Goal: Information Seeking & Learning: Learn about a topic

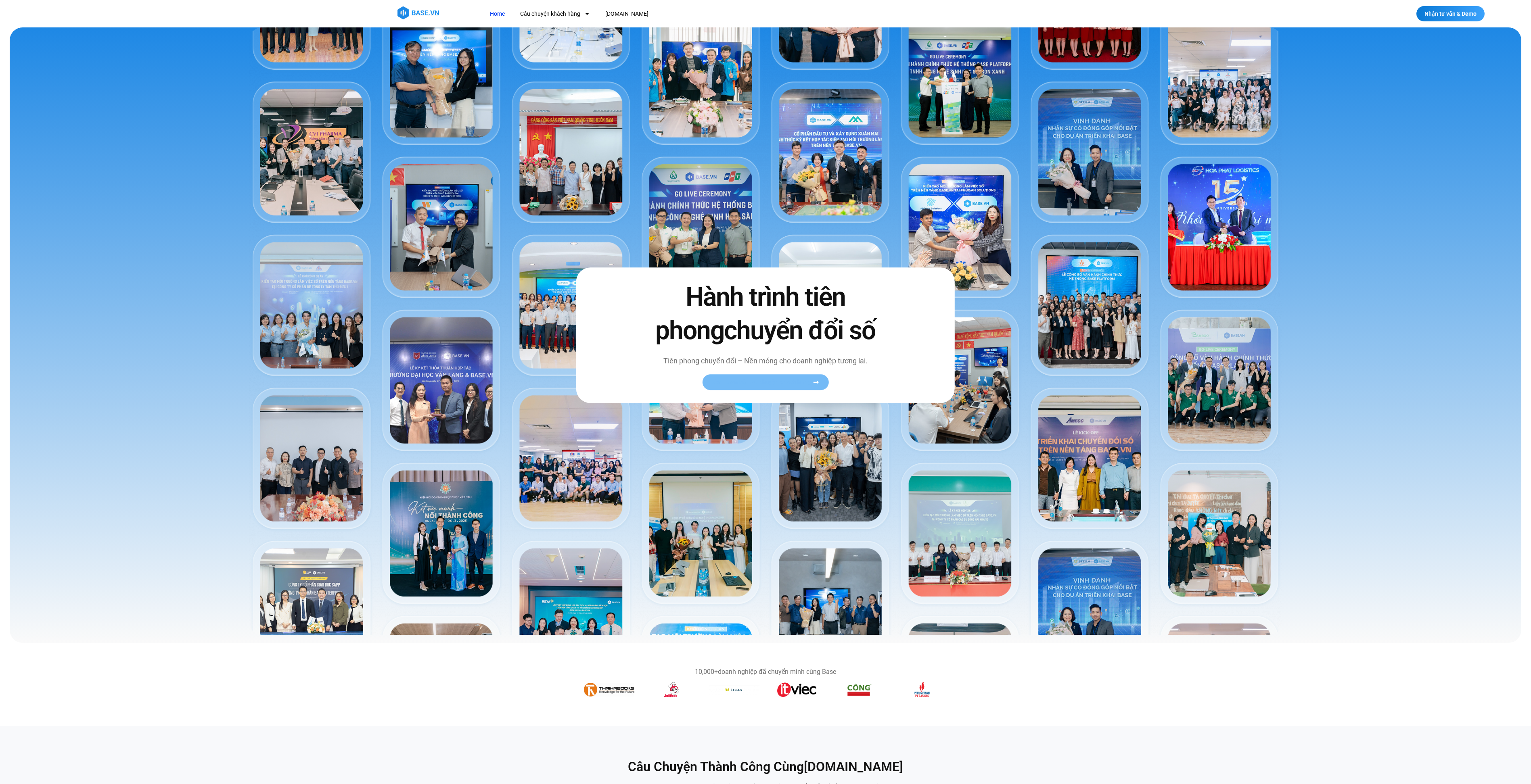
drag, startPoint x: 0, startPoint y: 0, endPoint x: 763, endPoint y: 383, distance: 853.7
click at [763, 383] on span "Xem toàn bộ câu chuyện khách hàng" at bounding box center [761, 382] width 99 height 6
click at [576, 11] on link "Câu chuyện khách hàng" at bounding box center [555, 14] width 82 height 15
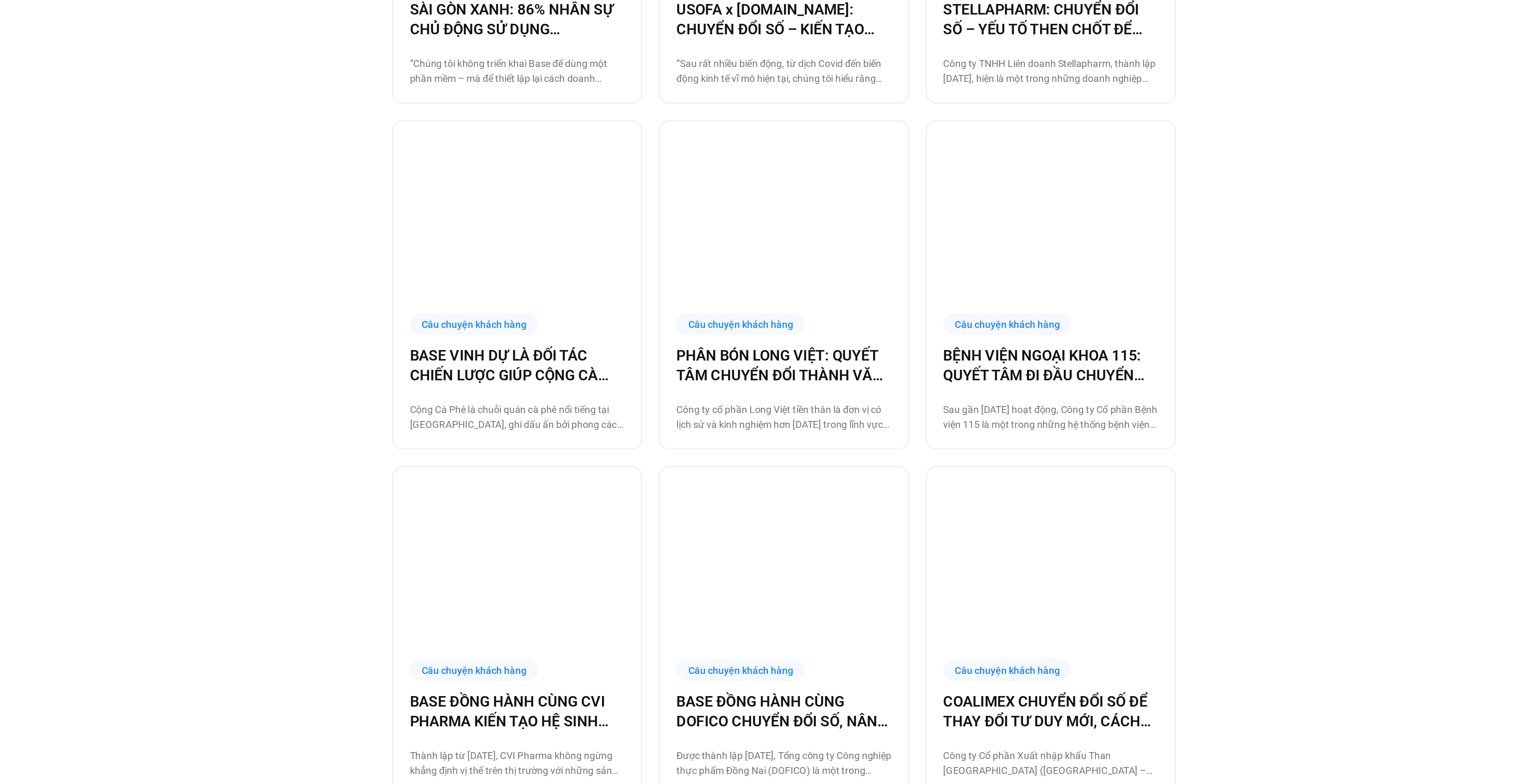
scroll to position [548, 0]
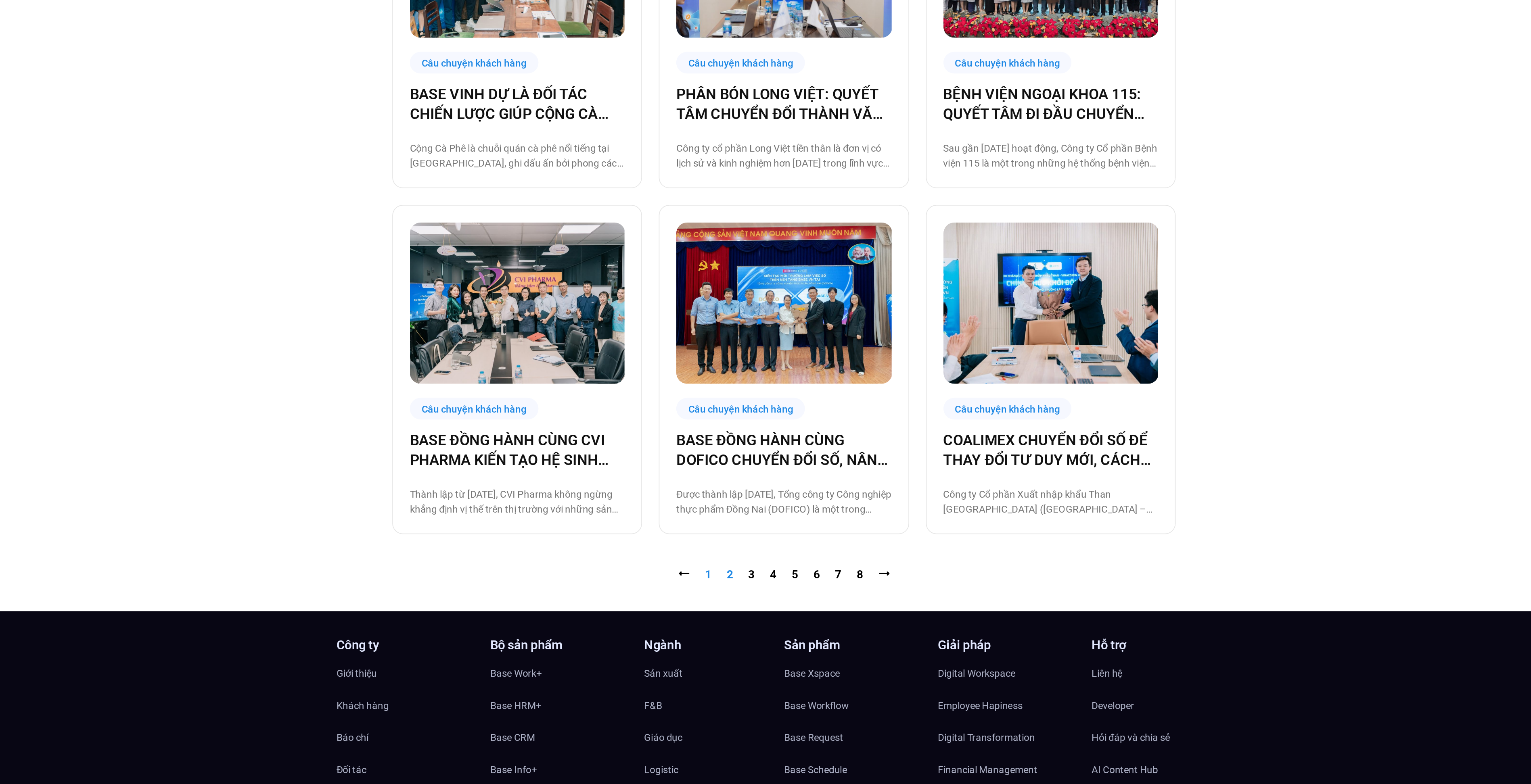
click at [734, 665] on link "Trang 2" at bounding box center [734, 663] width 3 height 7
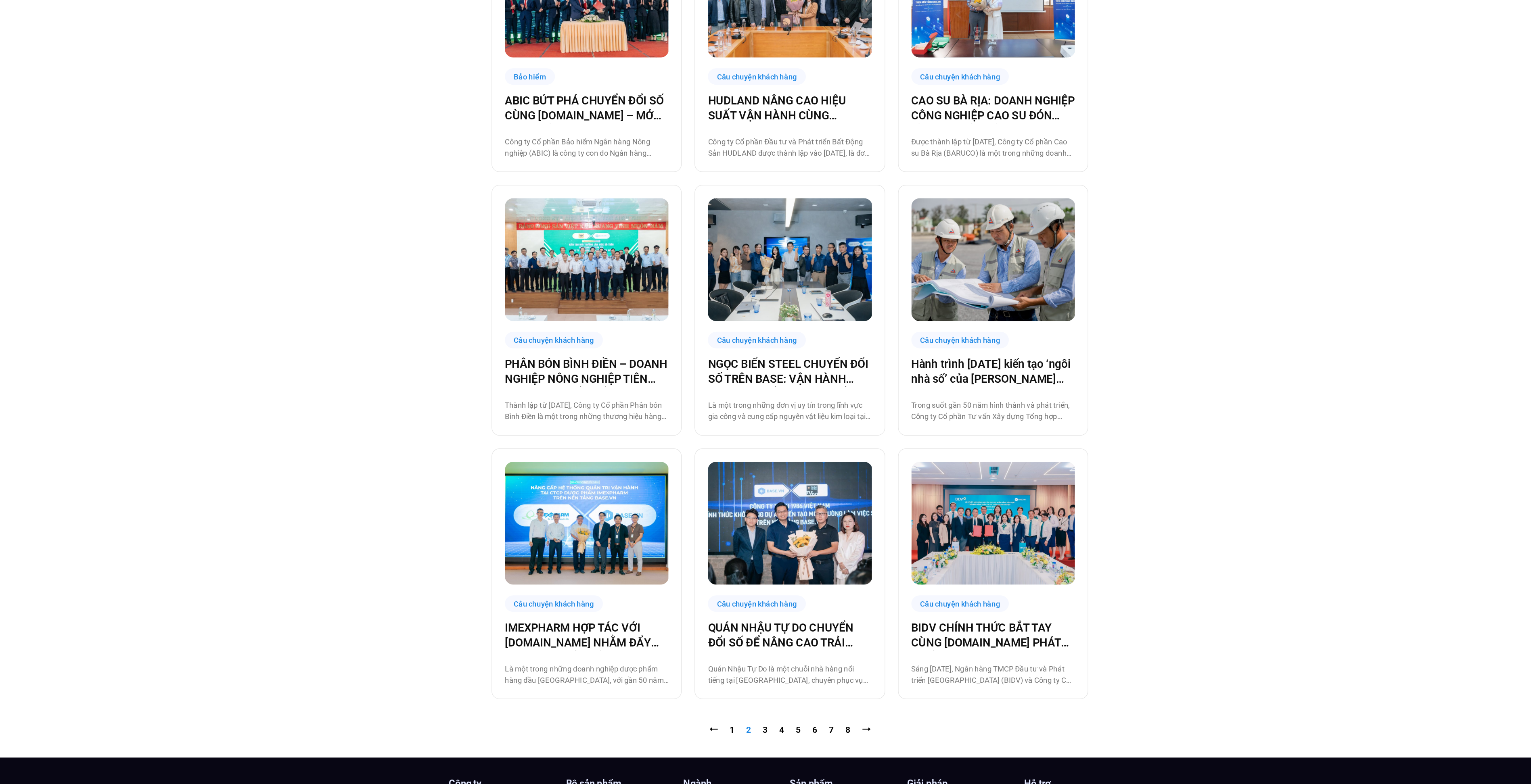
scroll to position [470, 0]
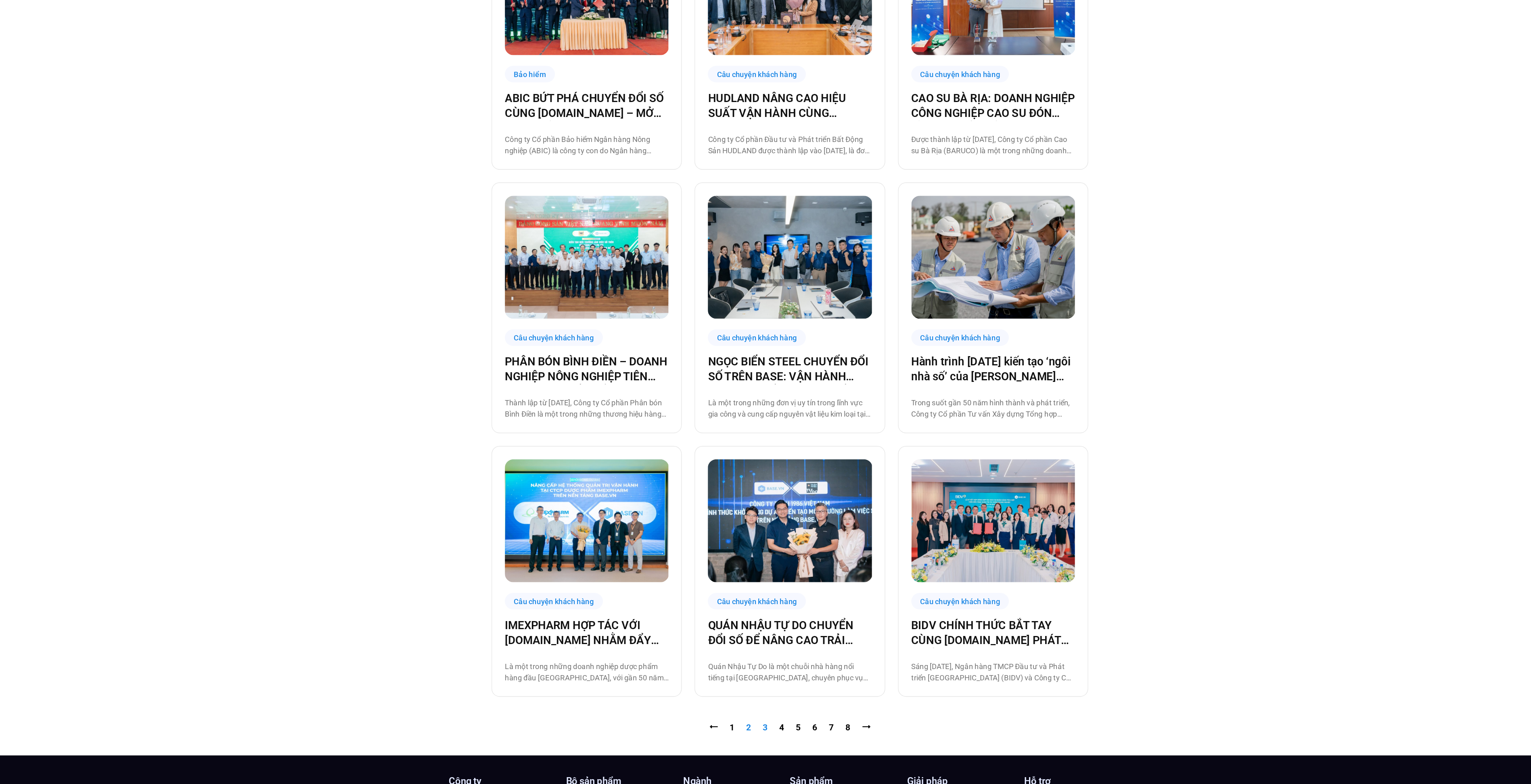
click at [747, 740] on link "Trang 3" at bounding box center [747, 740] width 3 height 7
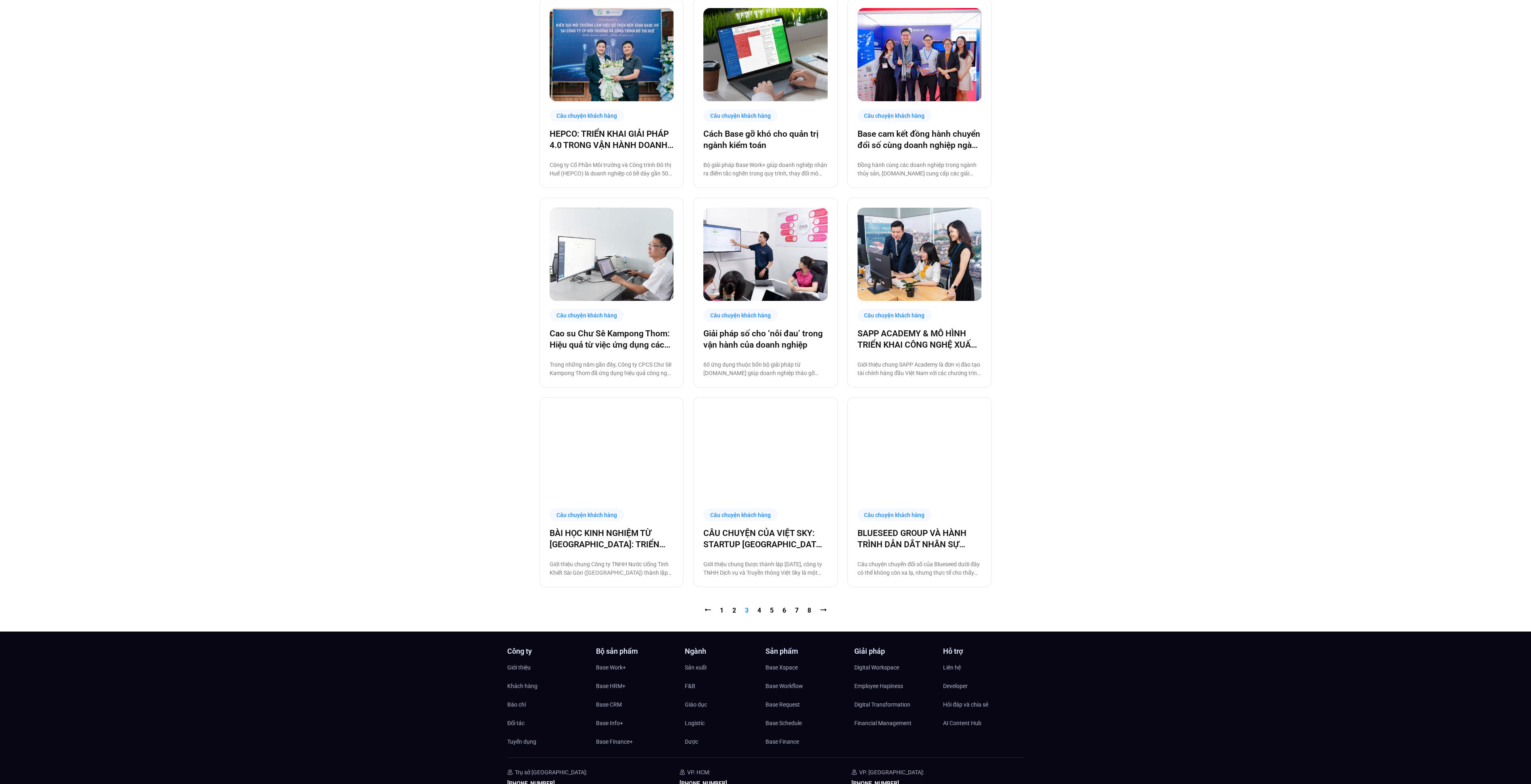
scroll to position [602, 0]
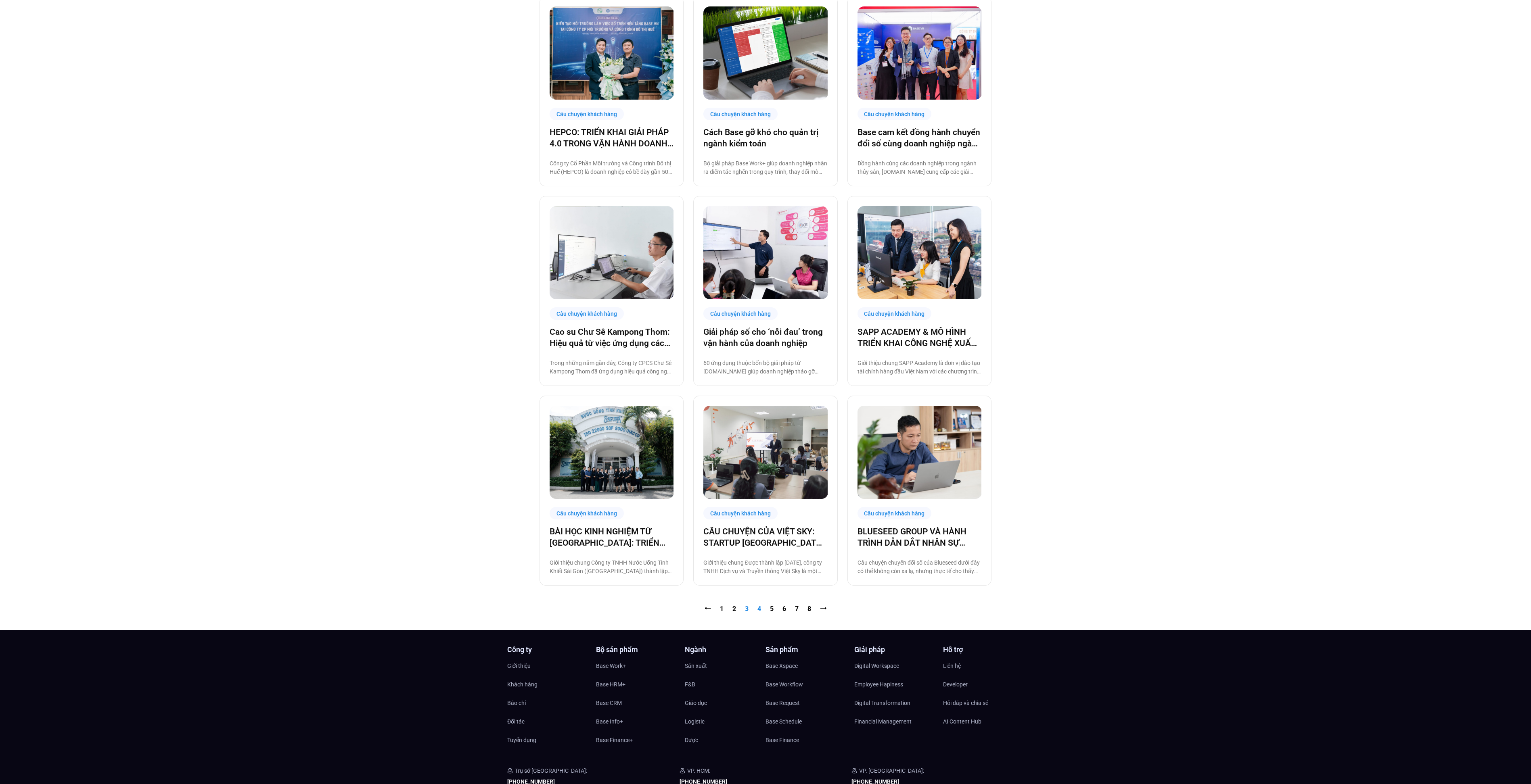
click at [759, 612] on link "Trang 4" at bounding box center [759, 608] width 3 height 7
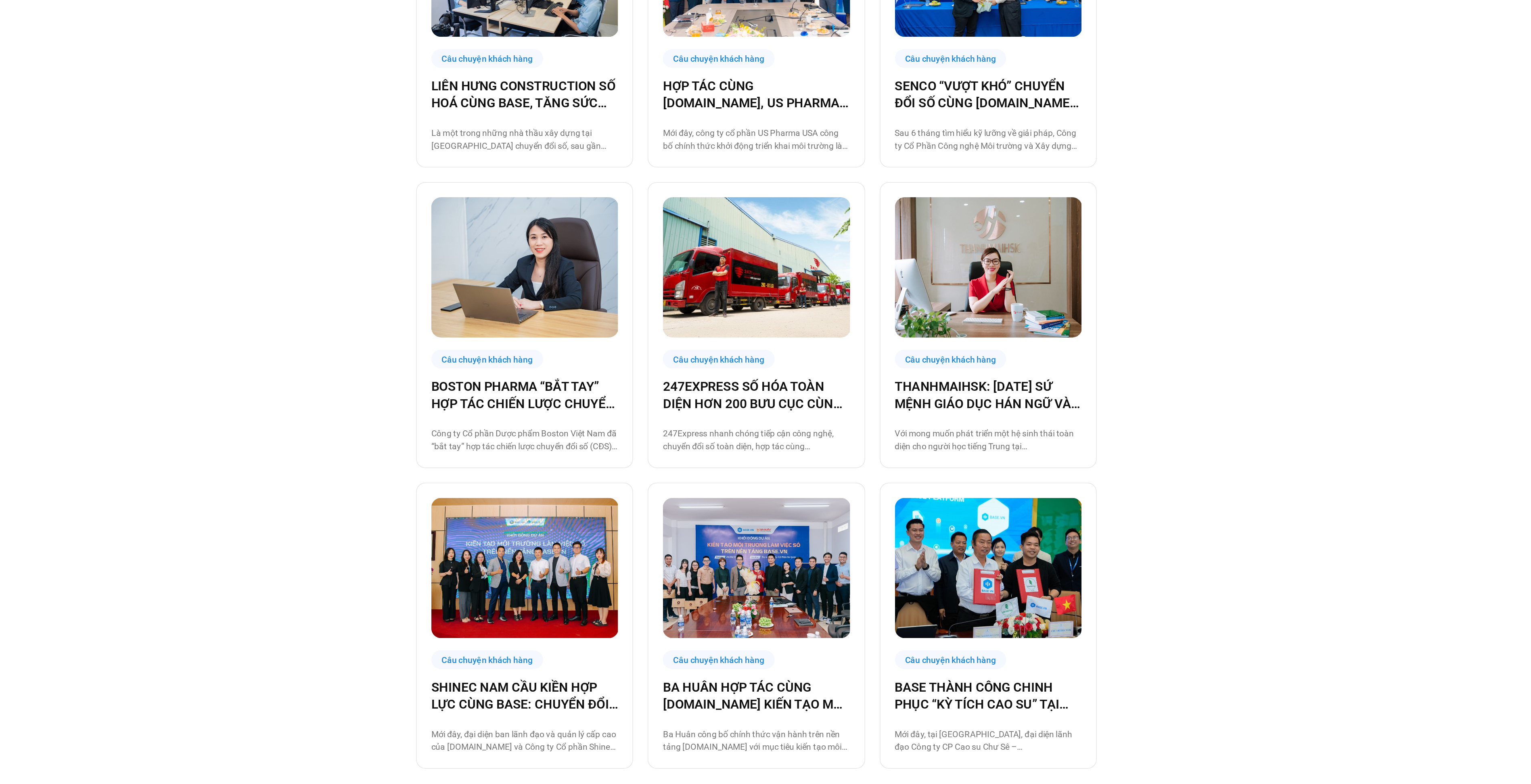
scroll to position [526, 0]
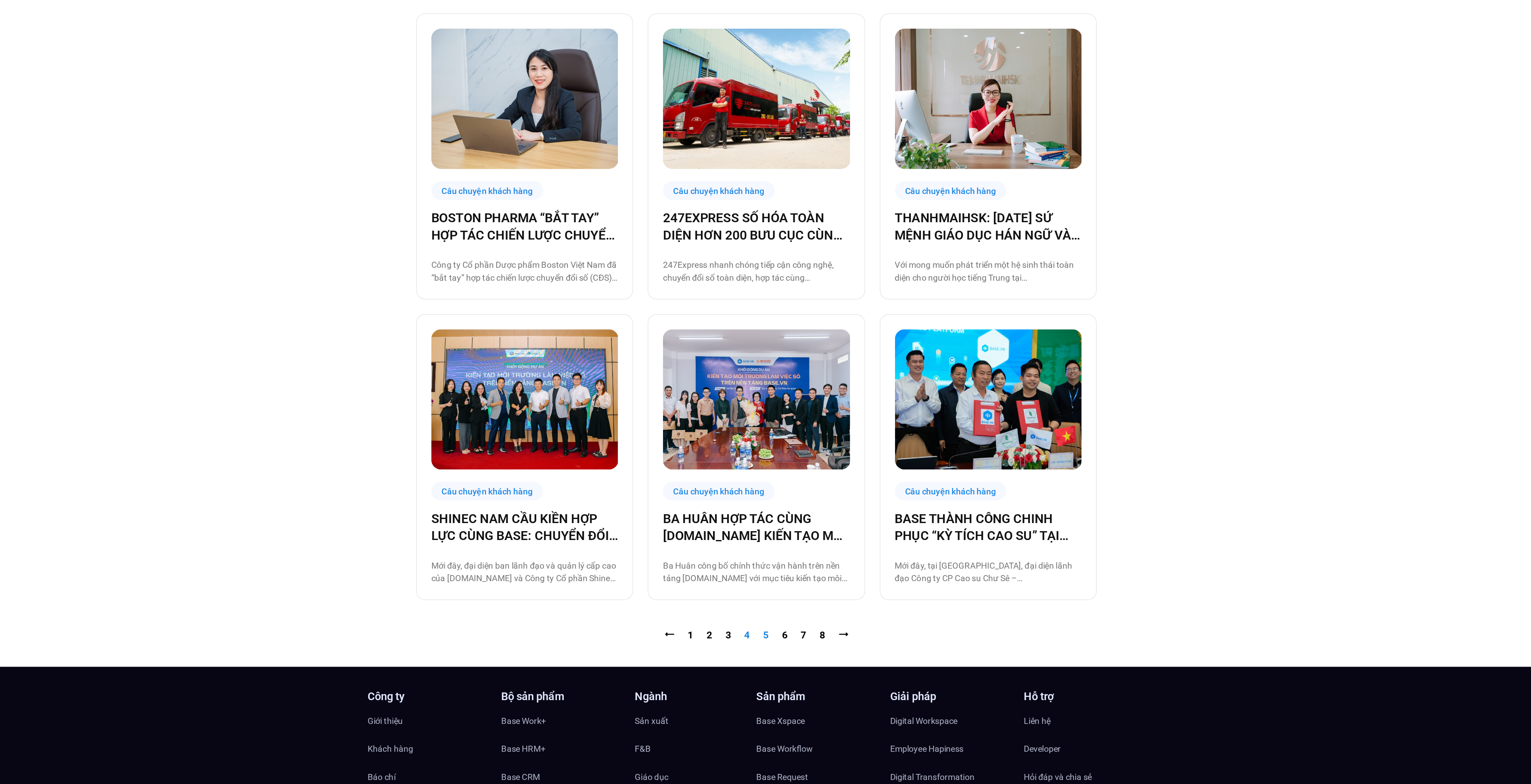
click at [774, 684] on link "Trang 5" at bounding box center [772, 685] width 3 height 7
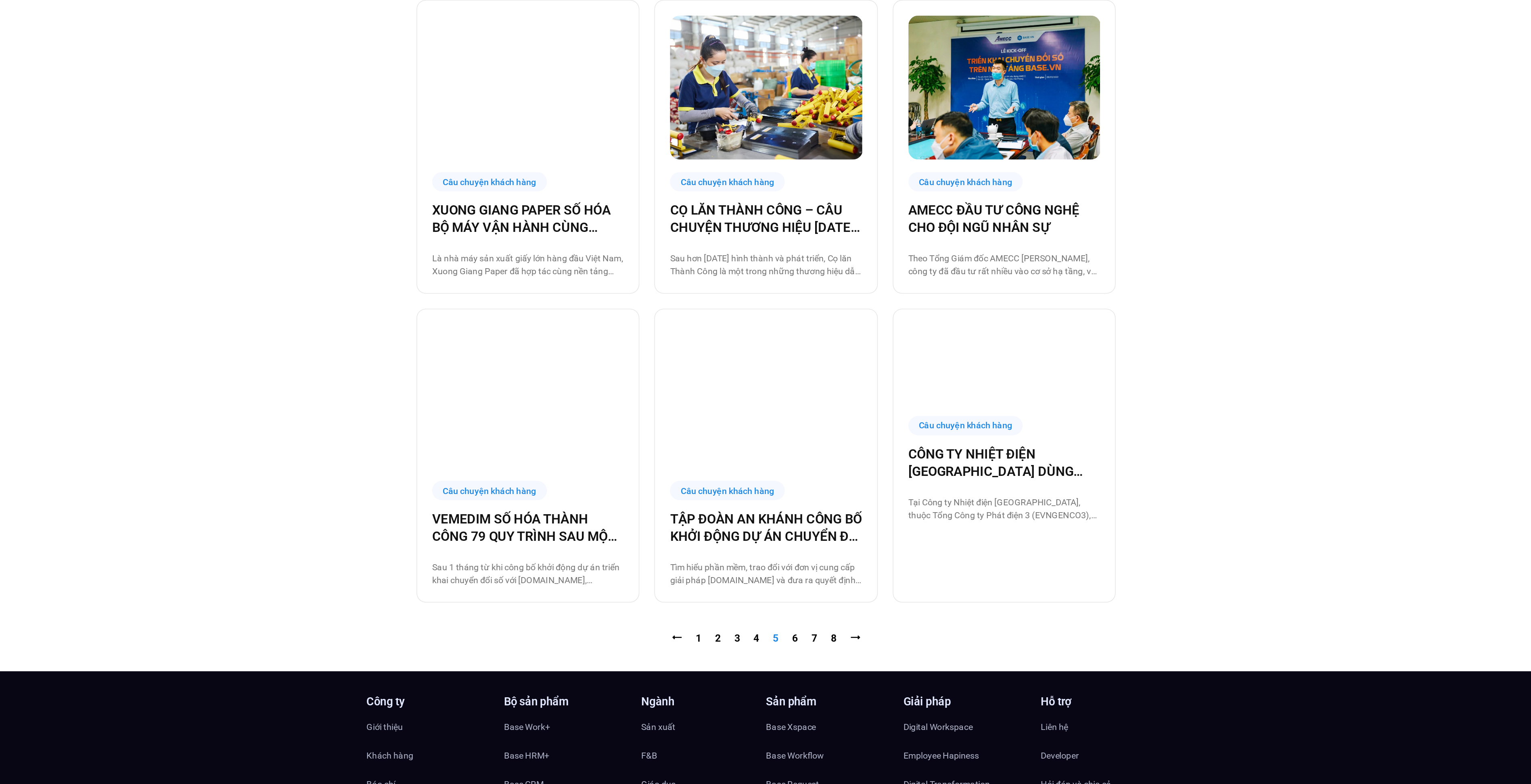
scroll to position [524, 0]
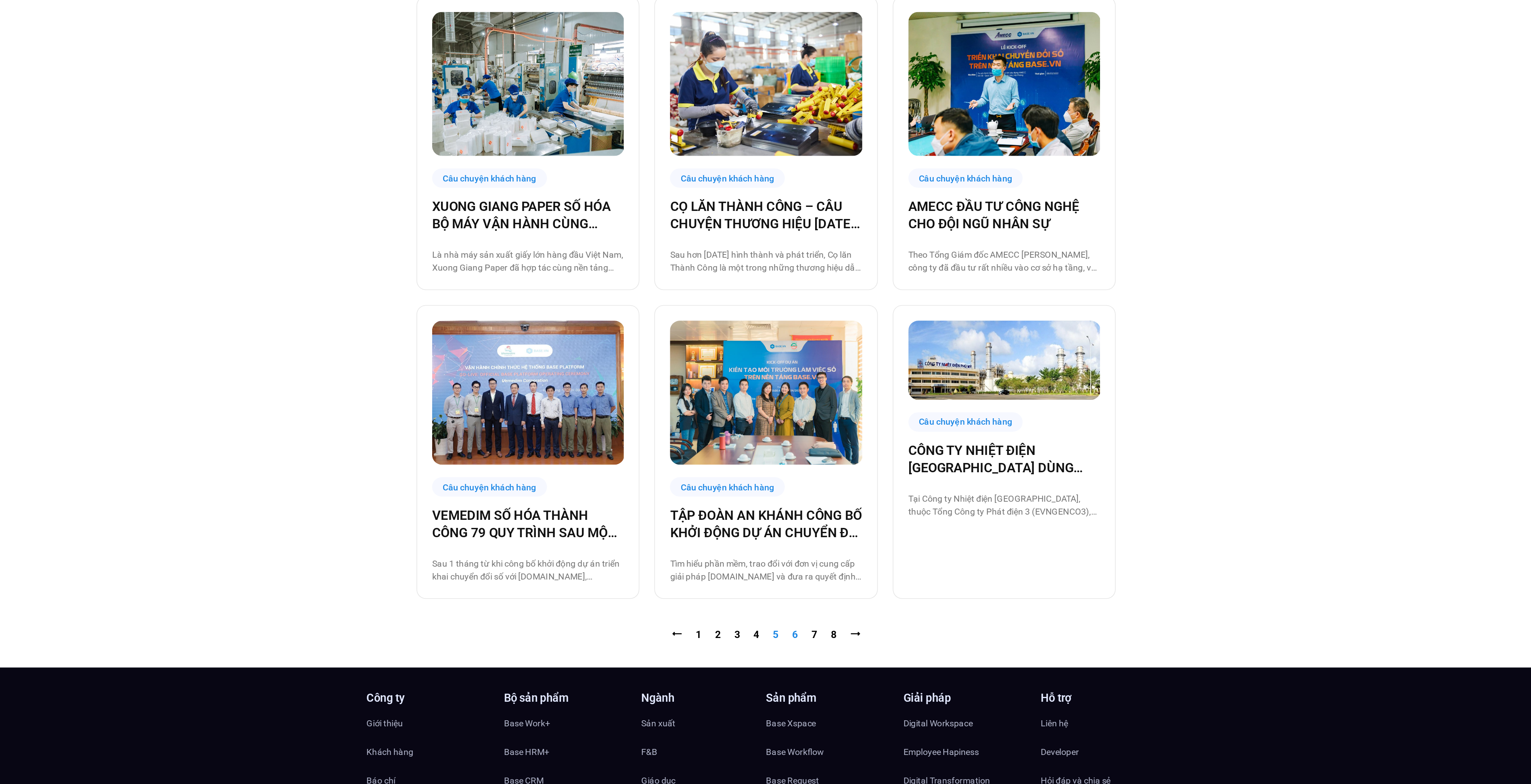
click at [783, 688] on link "Trang 6" at bounding box center [784, 686] width 3 height 7
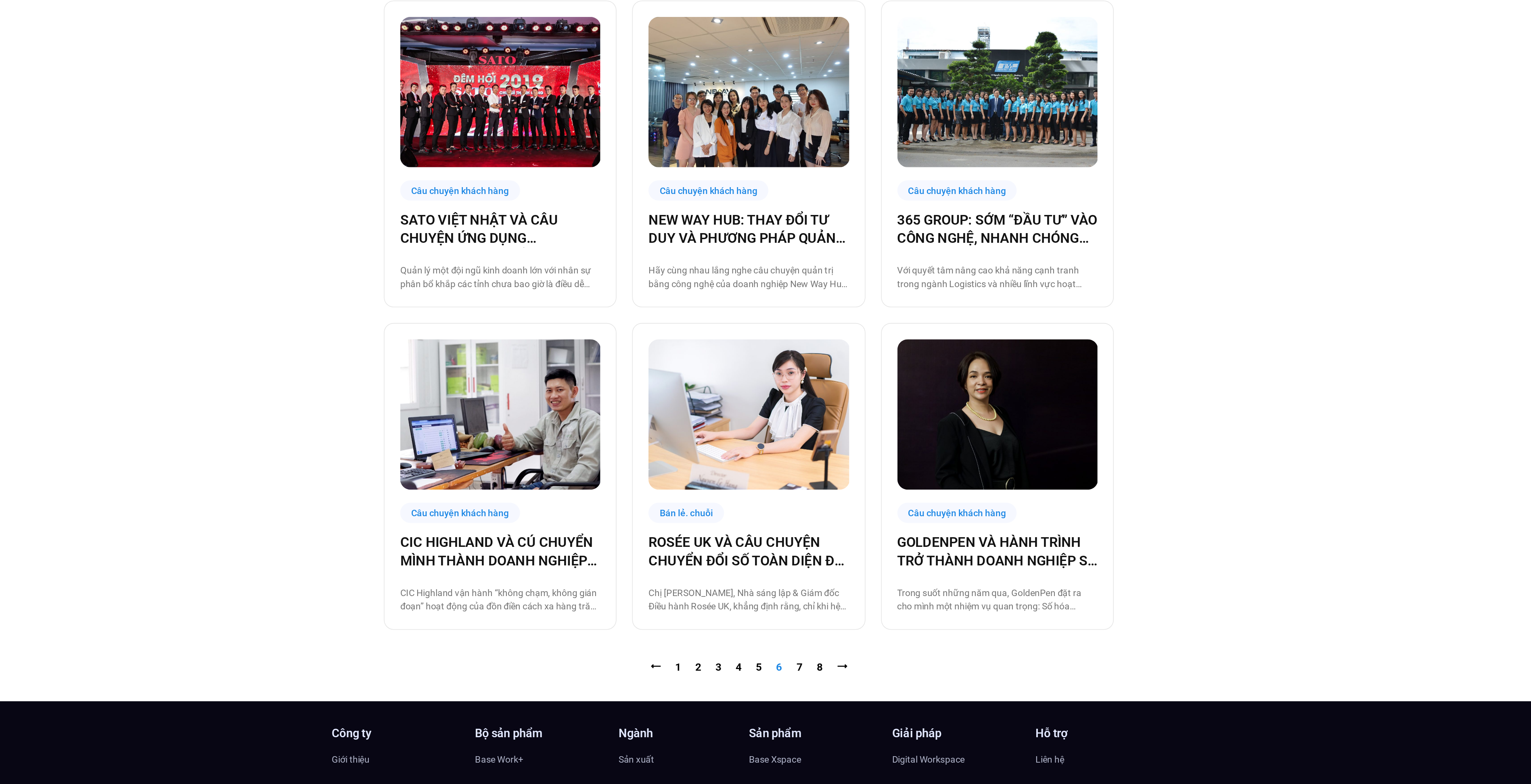
scroll to position [513, 0]
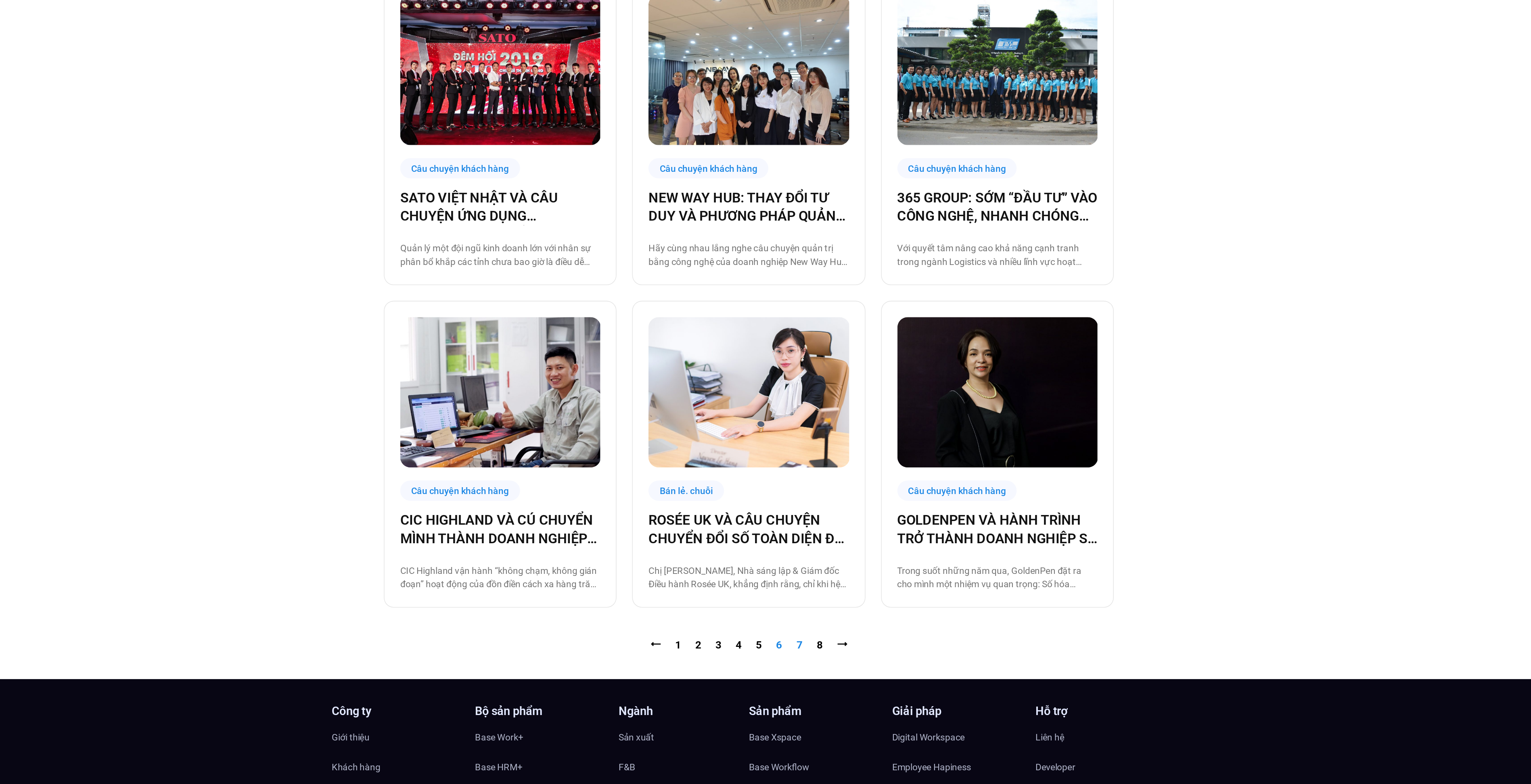
click at [797, 697] on link "Trang 7" at bounding box center [797, 697] width 3 height 7
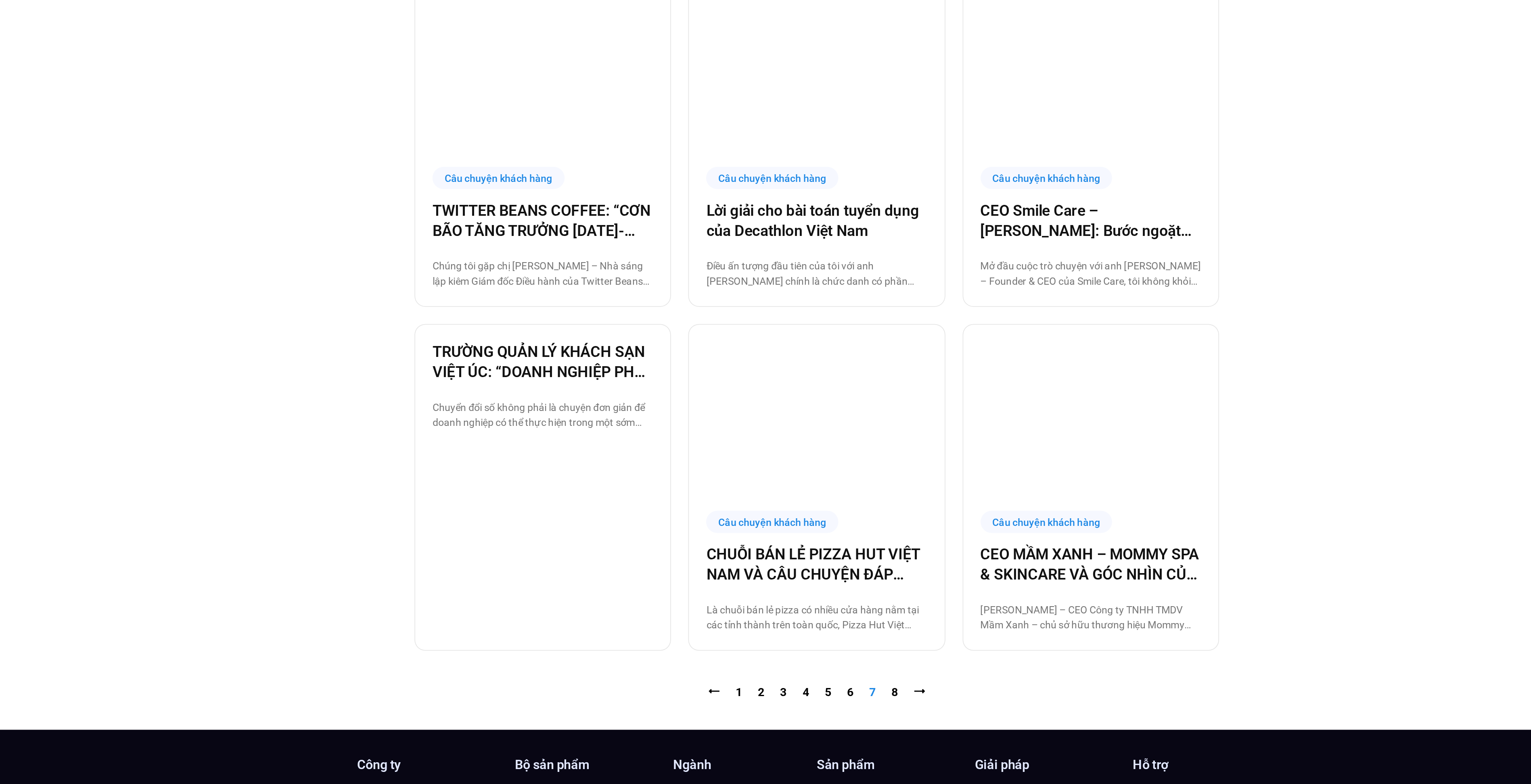
scroll to position [484, 0]
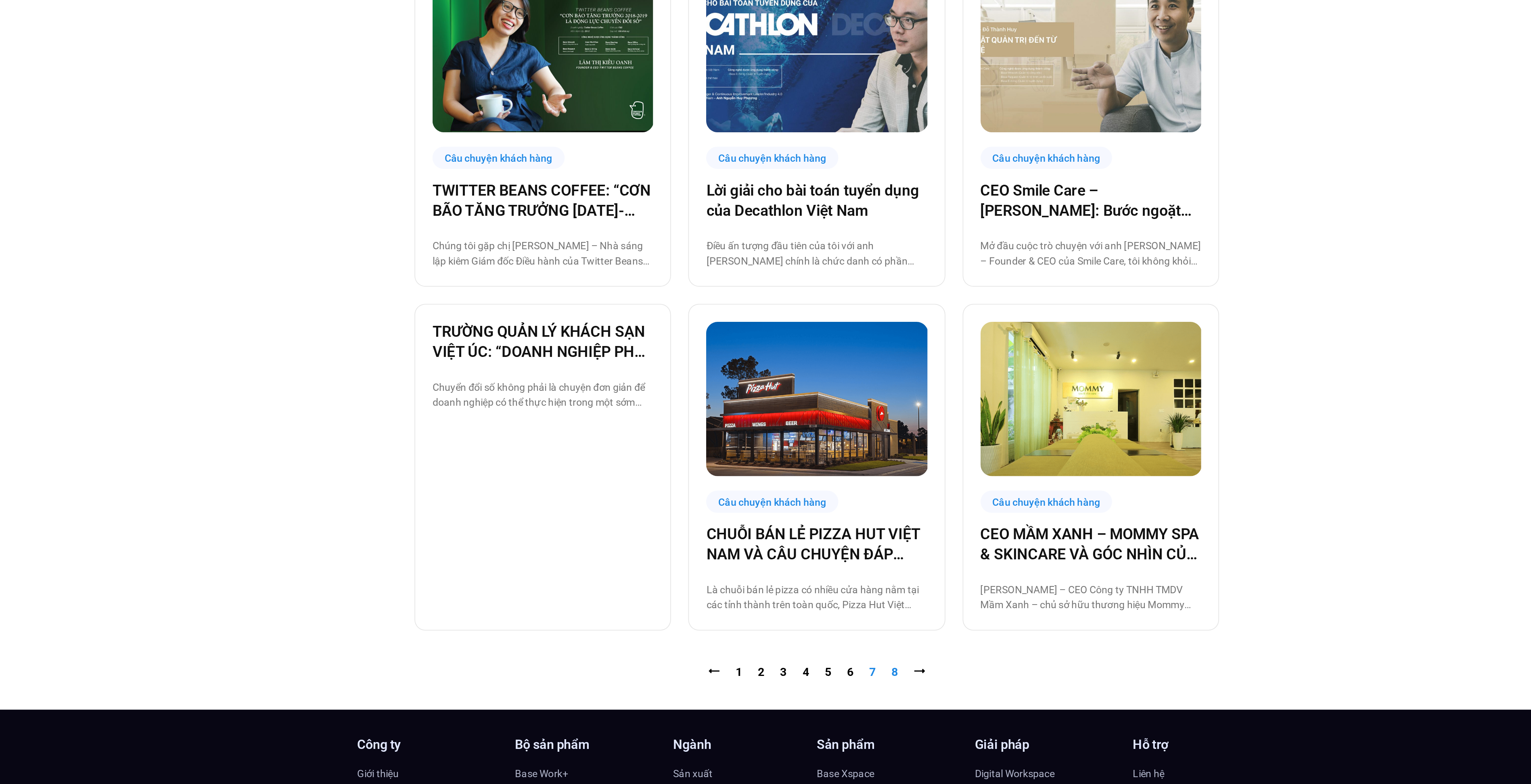
click at [808, 718] on link "Trang 8" at bounding box center [809, 721] width 3 height 7
